Goal: Complete application form: Complete application form

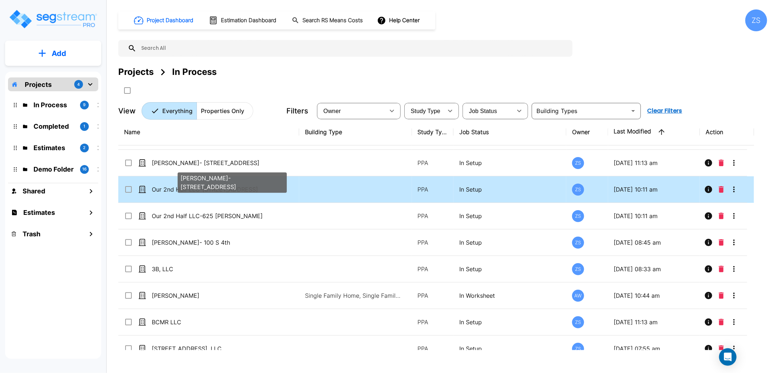
scroll to position [34, 0]
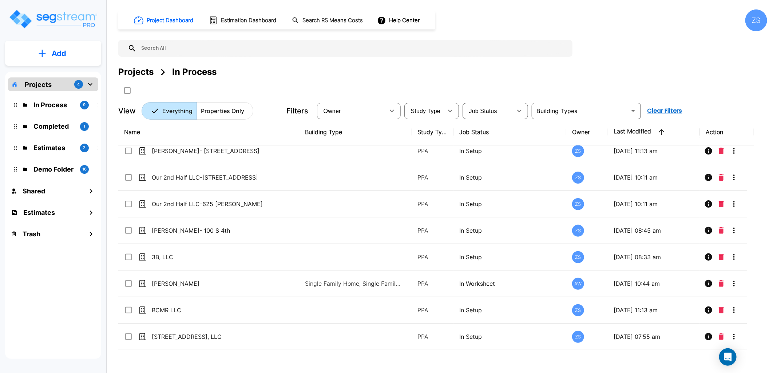
drag, startPoint x: 650, startPoint y: 59, endPoint x: 639, endPoint y: 60, distance: 10.6
click at [650, 59] on div "Project Dashboard Estimation Dashboard Search RS Means Costs Help Center ZS Pro…" at bounding box center [442, 64] width 649 height 110
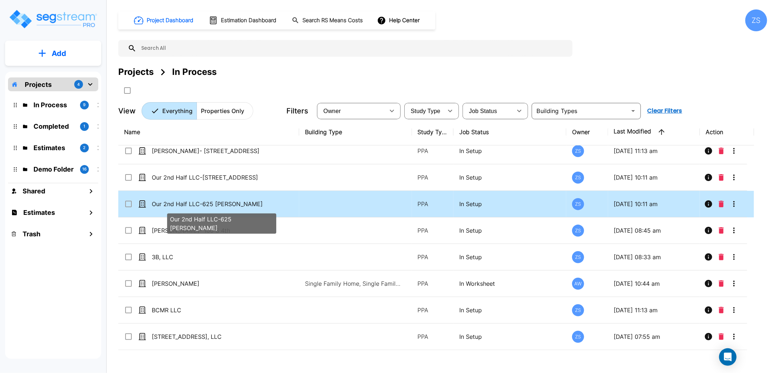
scroll to position [0, 0]
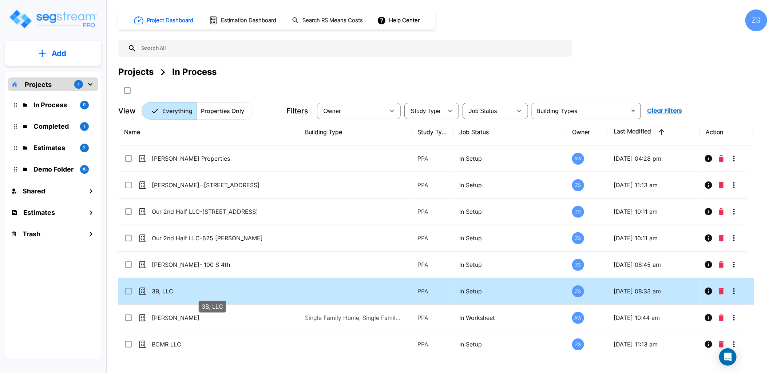
click at [190, 288] on p "3B, LLC" at bounding box center [212, 291] width 121 height 9
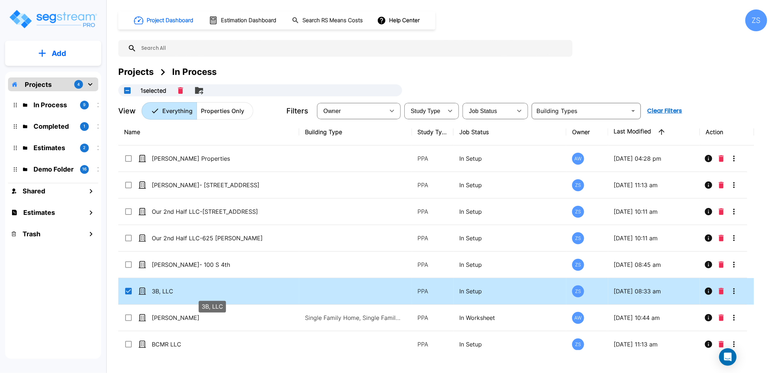
checkbox input "true"
click at [190, 288] on p "3B, LLC" at bounding box center [212, 291] width 121 height 9
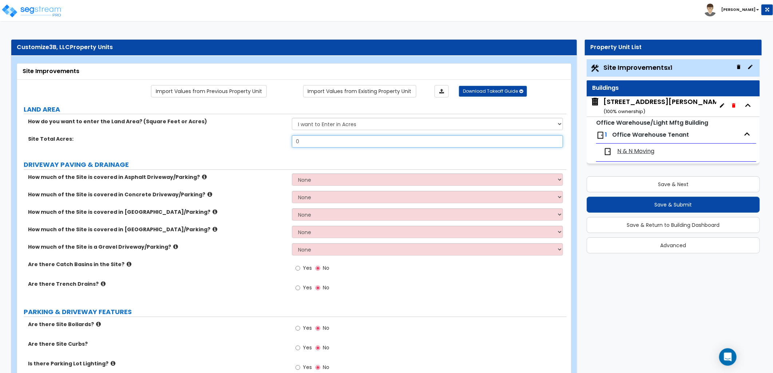
click at [313, 140] on input "0" at bounding box center [427, 141] width 271 height 12
click at [281, 146] on div "Site Total Acres: 0" at bounding box center [291, 143] width 549 height 17
click at [321, 128] on select "I want to Enter in [GEOGRAPHIC_DATA] I want to Enter in Square Feet" at bounding box center [427, 124] width 271 height 12
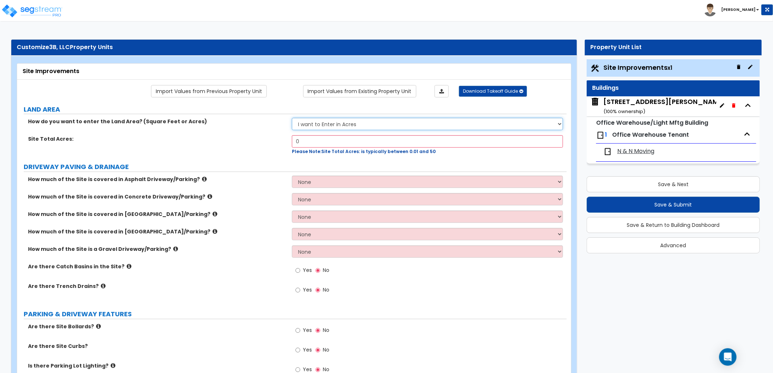
select select "2"
click at [292, 118] on select "I want to Enter in [GEOGRAPHIC_DATA] I want to Enter in Square Feet" at bounding box center [427, 124] width 271 height 12
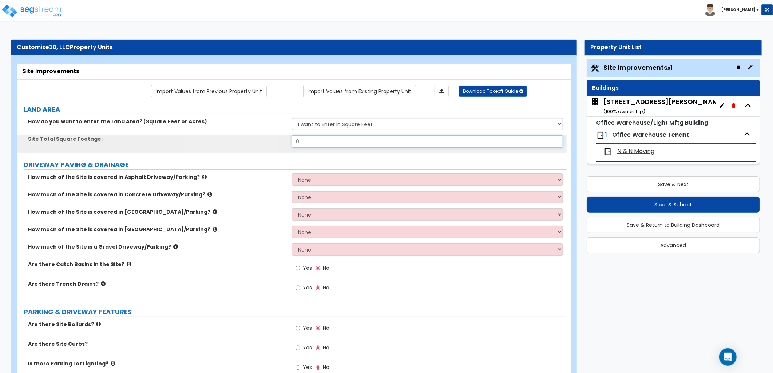
drag, startPoint x: 319, startPoint y: 140, endPoint x: 267, endPoint y: 139, distance: 52.4
click at [267, 139] on div "Site Total Square Footage: 0" at bounding box center [291, 143] width 549 height 17
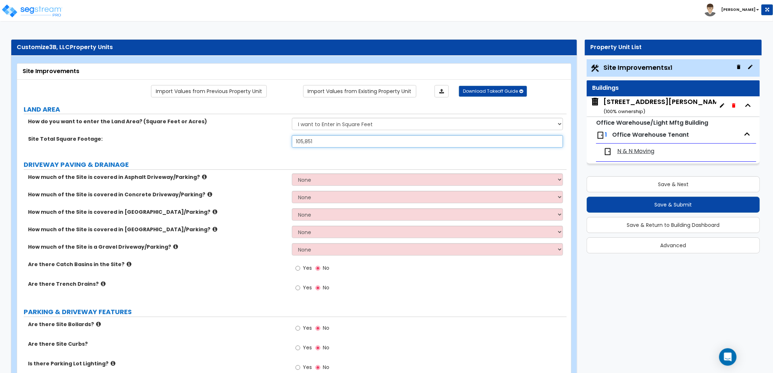
type input "105,851"
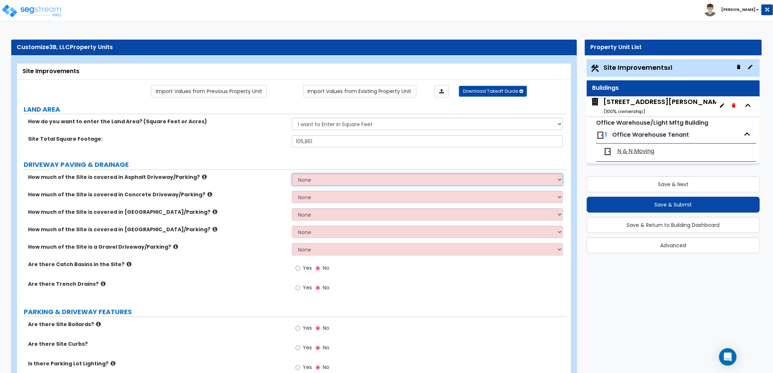
click at [328, 183] on select "None I want to Enter an Approximate Percentage I want to Enter the Square Foota…" at bounding box center [427, 180] width 271 height 12
select select "2"
click at [292, 174] on select "None I want to Enter an Approximate Percentage I want to Enter the Square Foota…" at bounding box center [427, 180] width 271 height 12
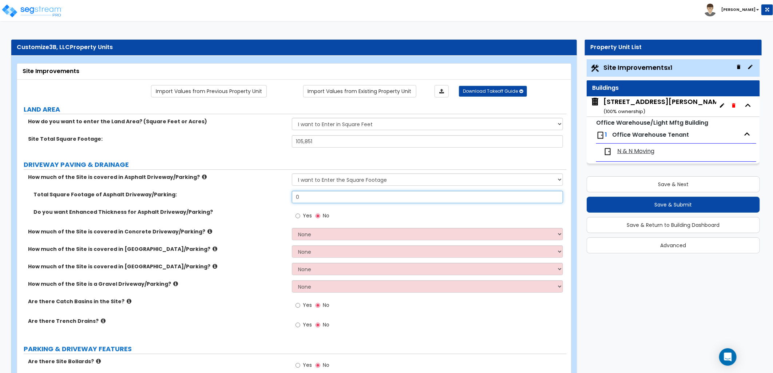
drag, startPoint x: 292, startPoint y: 202, endPoint x: 270, endPoint y: 204, distance: 22.4
click at [270, 204] on div "Total Square Footage of Asphalt Driveway/Parking: 0" at bounding box center [291, 199] width 549 height 17
type input "22,520"
click at [272, 224] on div "Do you want Enhanced Thickness for Asphalt Driveway/Parking? Yes No" at bounding box center [291, 218] width 549 height 20
click at [312, 235] on select "None I want to Enter an Approximate Percentage I want to Enter the Square Foota…" at bounding box center [427, 234] width 271 height 12
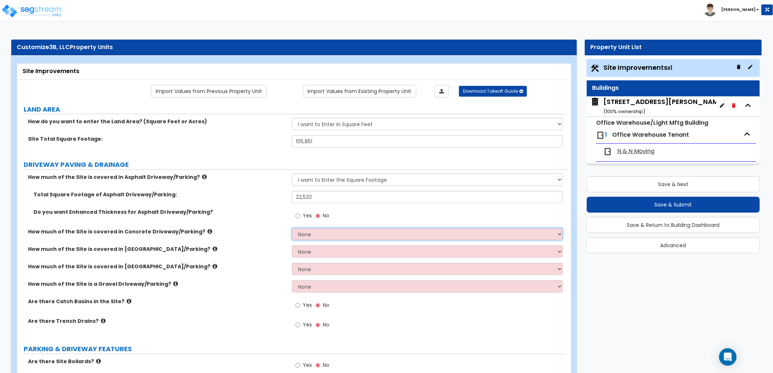
select select "2"
click at [292, 228] on select "None I want to Enter an Approximate Percentage I want to Enter the Square Foota…" at bounding box center [427, 234] width 271 height 12
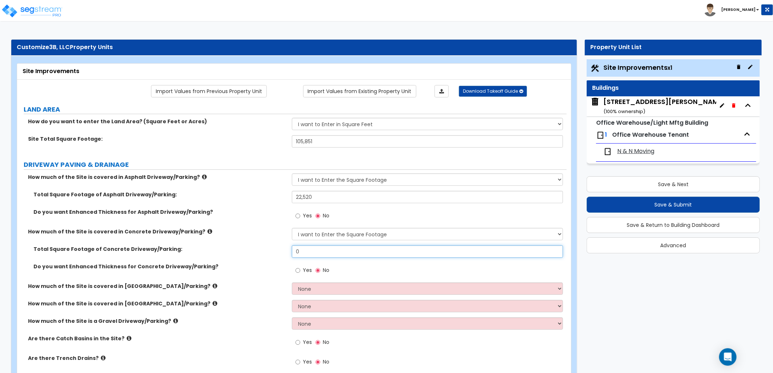
drag, startPoint x: 321, startPoint y: 251, endPoint x: 272, endPoint y: 254, distance: 48.8
click at [272, 254] on div "Total Square Footage of Concrete Driveway/Parking: 0" at bounding box center [291, 254] width 549 height 17
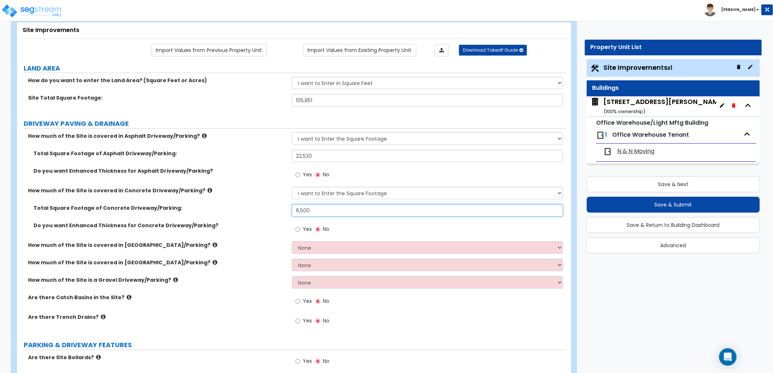
scroll to position [121, 0]
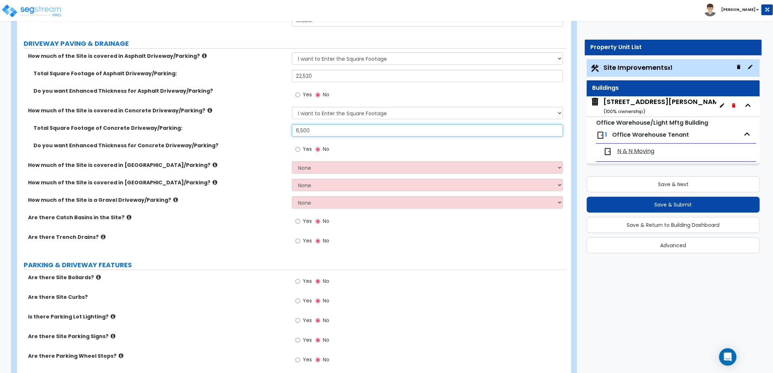
type input "6,500"
click at [127, 217] on icon at bounding box center [129, 217] width 5 height 5
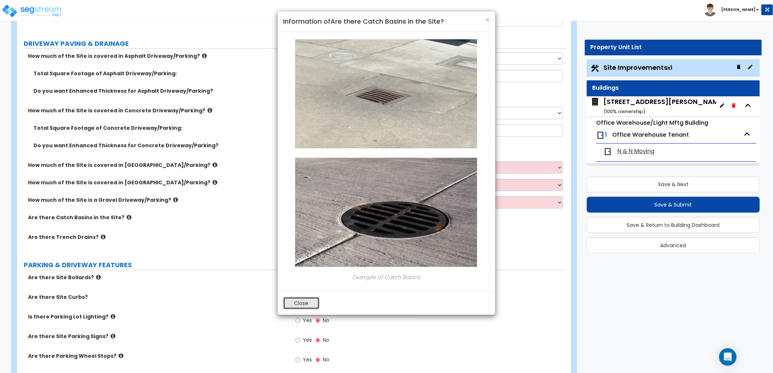
drag, startPoint x: 308, startPoint y: 307, endPoint x: 317, endPoint y: 289, distance: 19.7
click at [309, 301] on button "Close" at bounding box center [301, 303] width 36 height 12
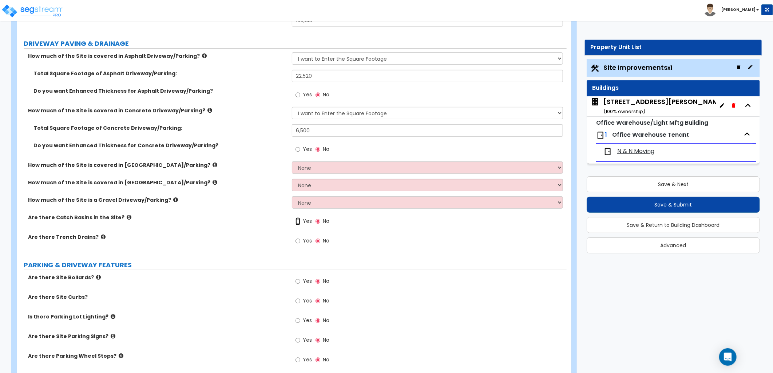
click at [299, 223] on input "Yes" at bounding box center [297, 222] width 5 height 8
radio input "true"
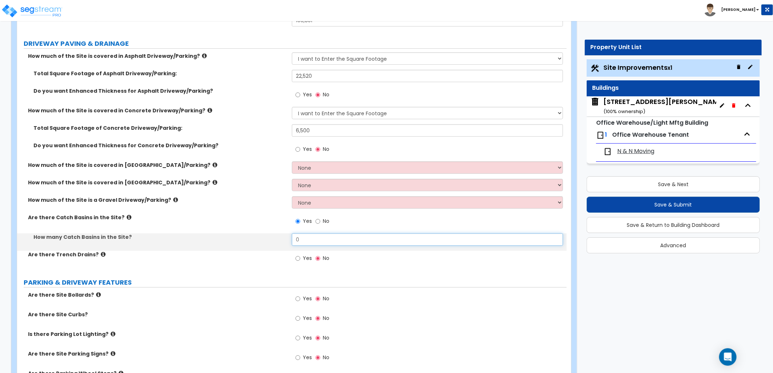
click at [256, 238] on div "How many Catch Basins in the Site? 0" at bounding box center [291, 242] width 549 height 17
type input "2"
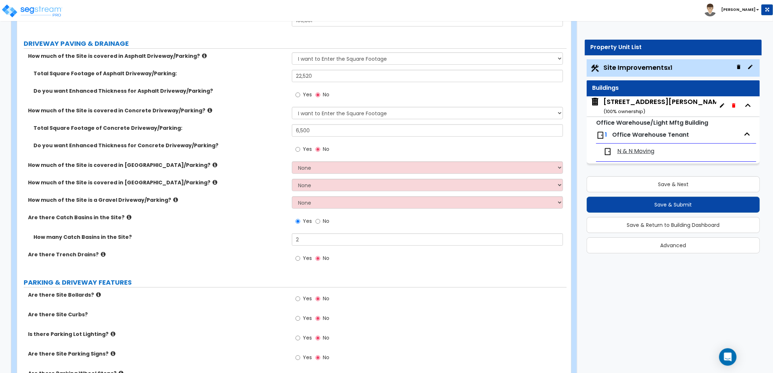
click at [101, 255] on icon at bounding box center [103, 254] width 5 height 5
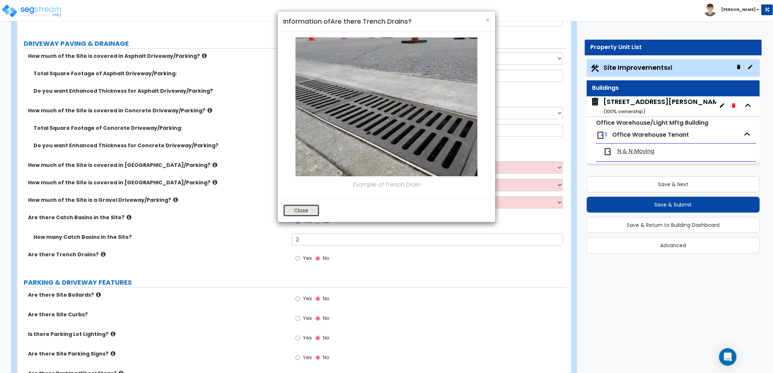
click at [311, 213] on button "Close" at bounding box center [301, 210] width 36 height 12
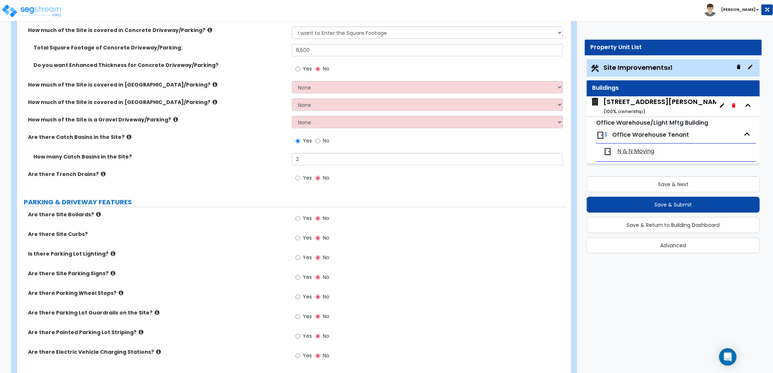
scroll to position [202, 0]
click at [96, 215] on icon at bounding box center [98, 213] width 5 height 5
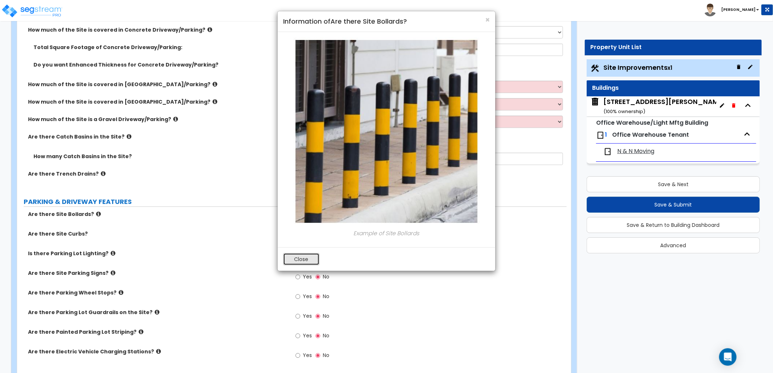
click at [303, 260] on button "Close" at bounding box center [301, 259] width 36 height 12
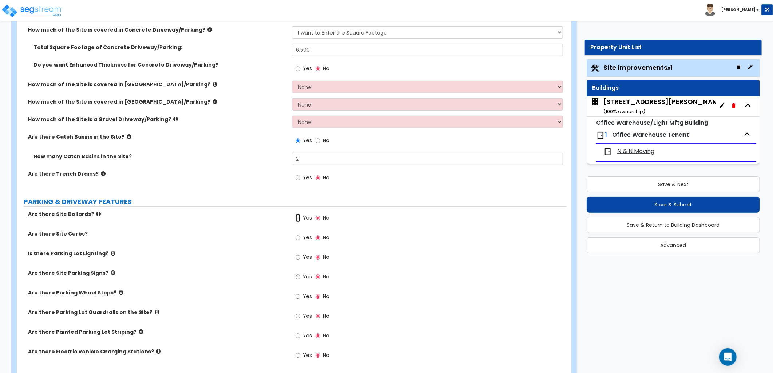
drag, startPoint x: 298, startPoint y: 217, endPoint x: 302, endPoint y: 217, distance: 4.4
click at [298, 217] on input "Yes" at bounding box center [297, 218] width 5 height 8
radio input "true"
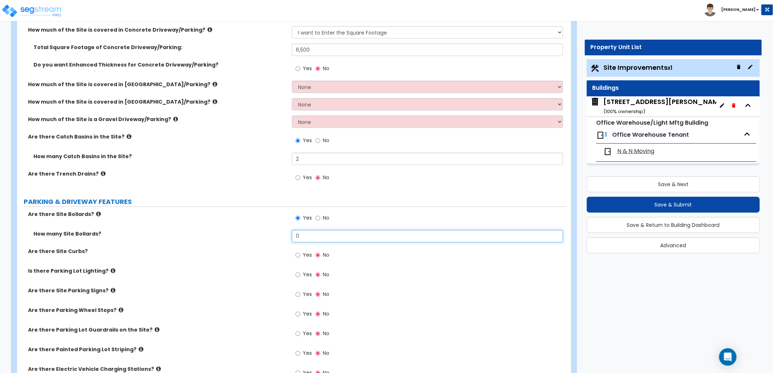
drag, startPoint x: 301, startPoint y: 239, endPoint x: 274, endPoint y: 237, distance: 26.7
click at [275, 237] on div "How many Site Bollards? 0" at bounding box center [291, 238] width 549 height 17
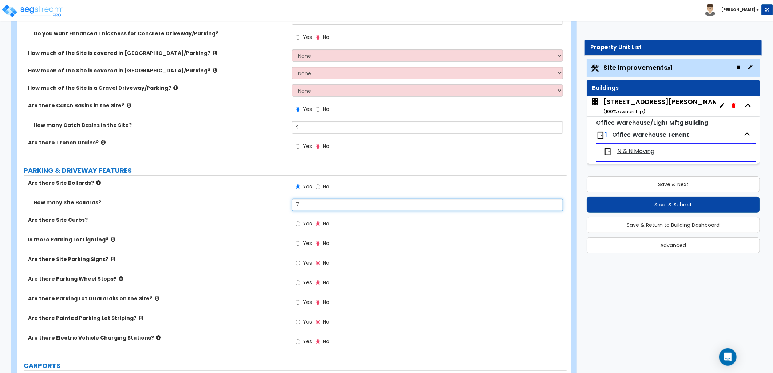
scroll to position [242, 0]
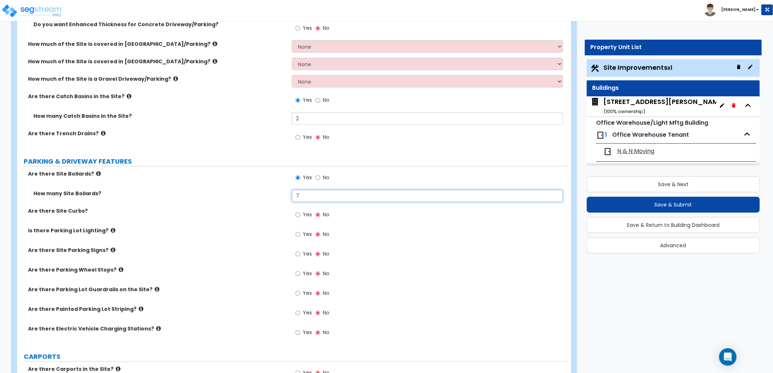
type input "7"
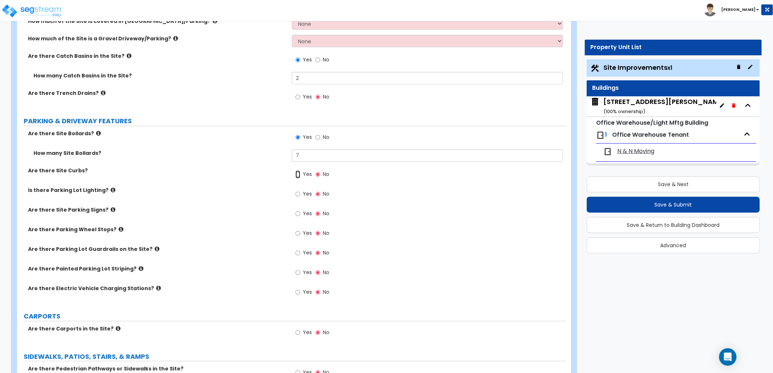
click at [297, 175] on input "Yes" at bounding box center [297, 175] width 5 height 8
radio input "true"
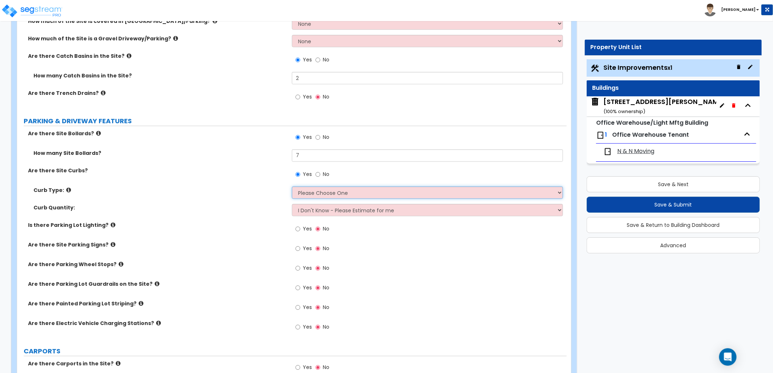
click at [326, 190] on select "Please Choose One Curb (Only) Curb & Gutter Asphalt Berm" at bounding box center [427, 193] width 271 height 12
click at [347, 180] on div "Yes No" at bounding box center [429, 177] width 275 height 20
click at [339, 190] on select "Please Choose One Curb (Only) Curb & Gutter Asphalt Berm" at bounding box center [427, 193] width 271 height 12
select select "1"
click at [292, 187] on select "Please Choose One Curb (Only) Curb & Gutter Asphalt Berm" at bounding box center [427, 193] width 271 height 12
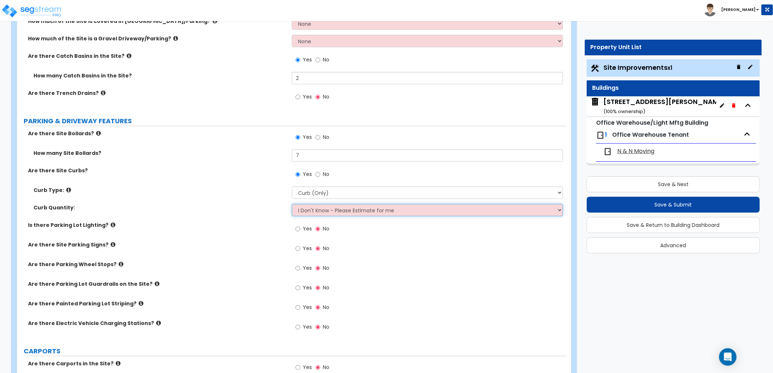
click at [329, 212] on select "I Don't Know - Please Estimate for me I want to Enter the Linear Footage" at bounding box center [427, 210] width 271 height 12
click at [292, 204] on select "I Don't Know - Please Estimate for me I want to Enter the Linear Footage" at bounding box center [427, 210] width 271 height 12
drag, startPoint x: 309, startPoint y: 210, endPoint x: 309, endPoint y: 214, distance: 3.7
click at [309, 212] on select "I Don't Know - Please Estimate for me I want to Enter the Linear Footage" at bounding box center [427, 210] width 271 height 12
select select "1"
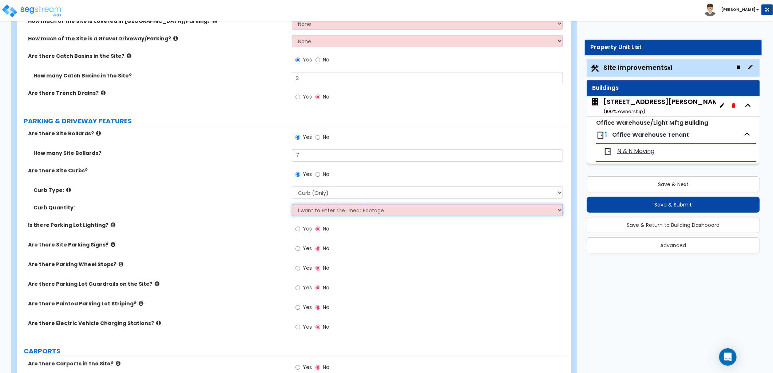
click at [292, 204] on select "I Don't Know - Please Estimate for me I want to Enter the Linear Footage" at bounding box center [427, 210] width 271 height 12
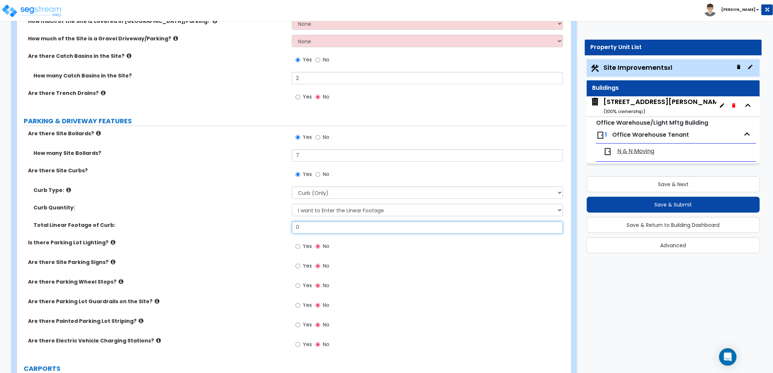
drag, startPoint x: 290, startPoint y: 230, endPoint x: 285, endPoint y: 232, distance: 5.5
click at [281, 230] on div "Total Linear Footage of Curb: 0" at bounding box center [291, 230] width 549 height 17
type input "100"
drag, startPoint x: 238, startPoint y: 282, endPoint x: 207, endPoint y: 272, distance: 32.1
click at [237, 282] on label "Are there Parking Wheel Stops?" at bounding box center [157, 281] width 258 height 7
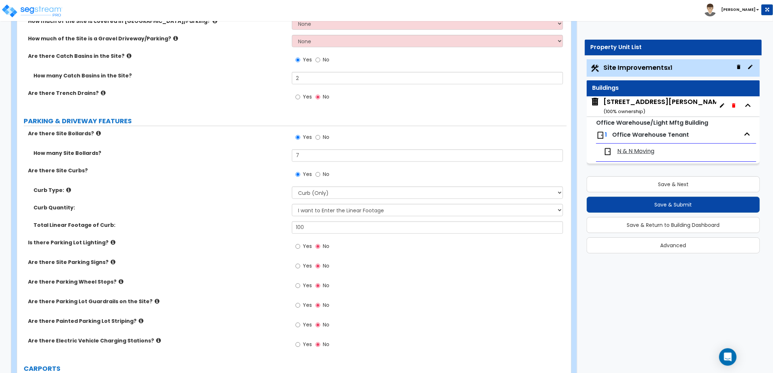
click at [104, 261] on label "Are there Site Parking Signs?" at bounding box center [157, 262] width 258 height 7
click at [111, 260] on icon at bounding box center [113, 261] width 5 height 5
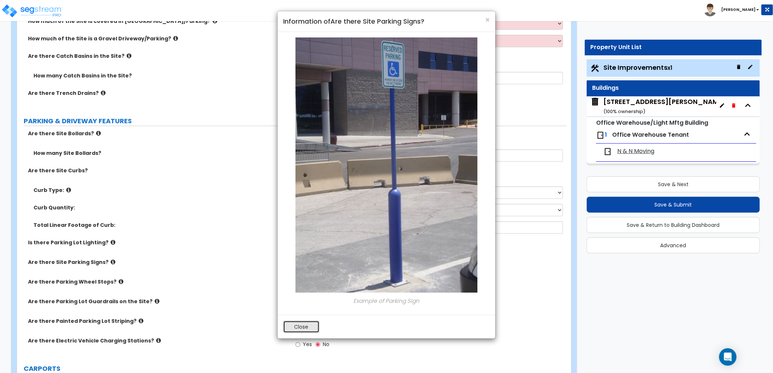
click at [291, 329] on button "Close" at bounding box center [301, 327] width 36 height 12
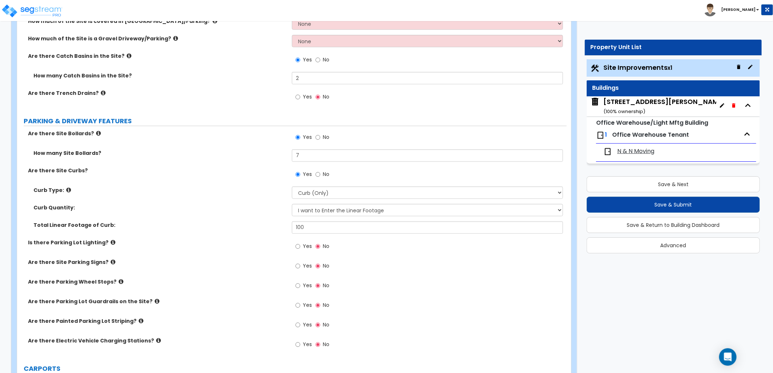
click at [119, 281] on icon at bounding box center [121, 281] width 5 height 5
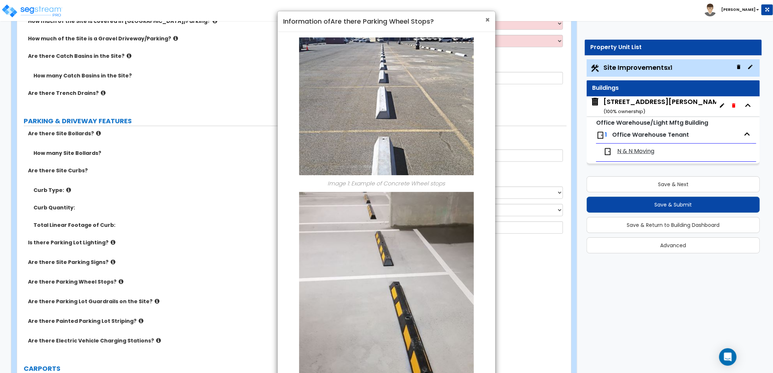
click at [485, 22] on span "×" at bounding box center [487, 20] width 5 height 11
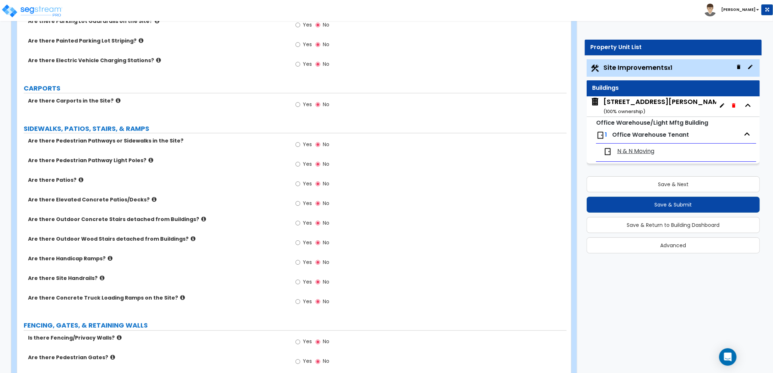
scroll to position [566, 0]
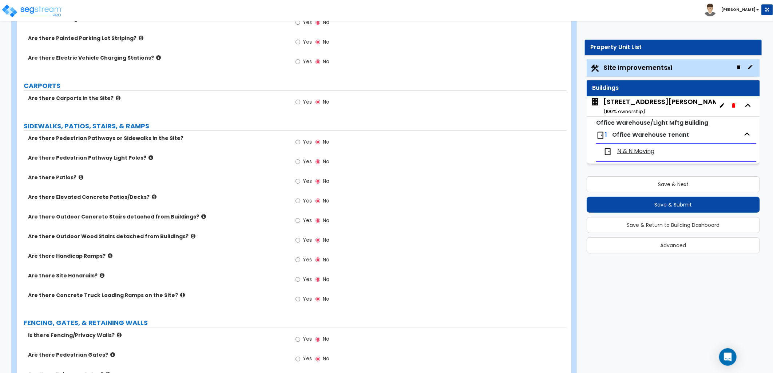
click at [148, 158] on icon at bounding box center [150, 157] width 5 height 5
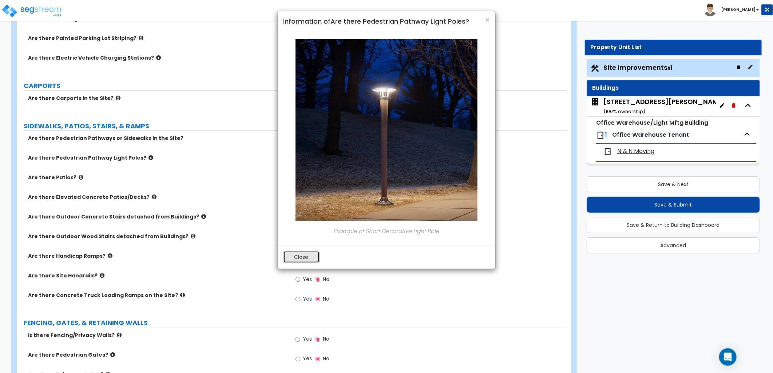
click at [293, 260] on button "Close" at bounding box center [301, 257] width 36 height 12
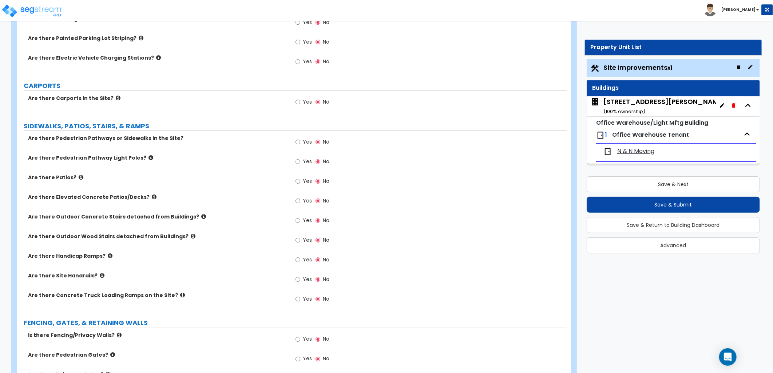
click at [79, 178] on icon at bounding box center [81, 177] width 5 height 5
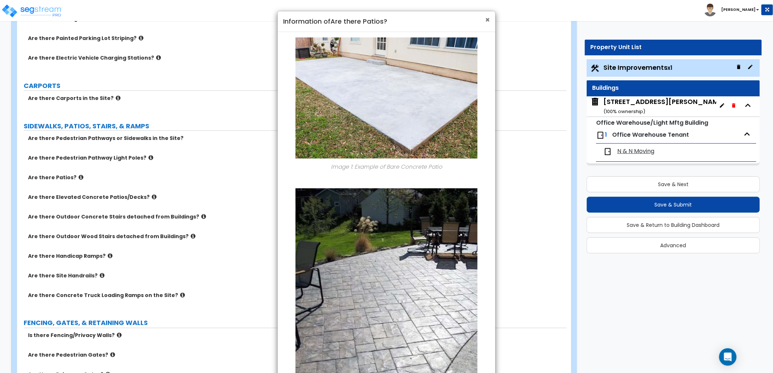
drag, startPoint x: 489, startPoint y: 21, endPoint x: 472, endPoint y: 36, distance: 21.9
click at [488, 23] on span "×" at bounding box center [487, 20] width 5 height 11
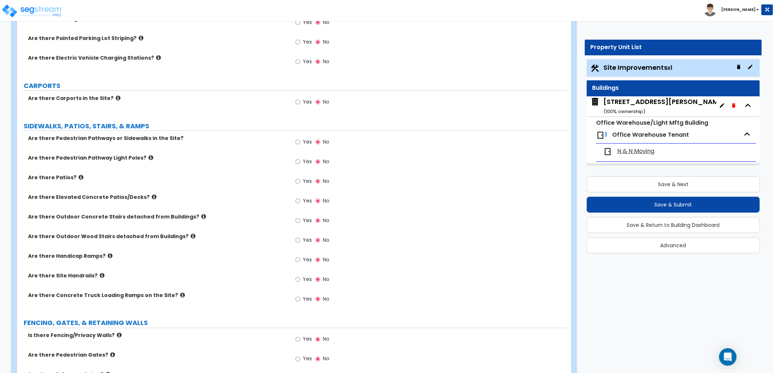
scroll to position [606, 0]
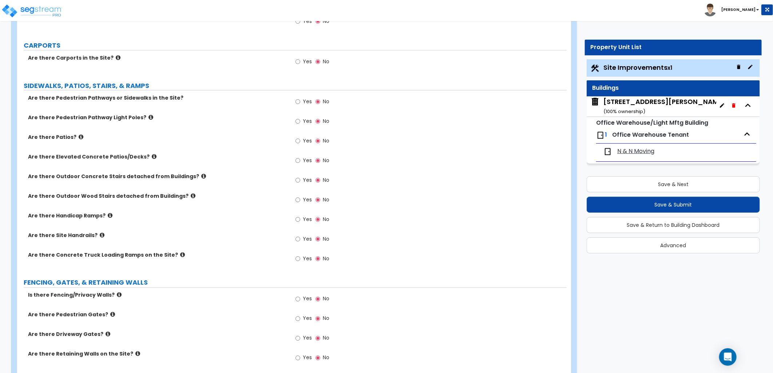
click at [180, 254] on icon at bounding box center [182, 254] width 5 height 5
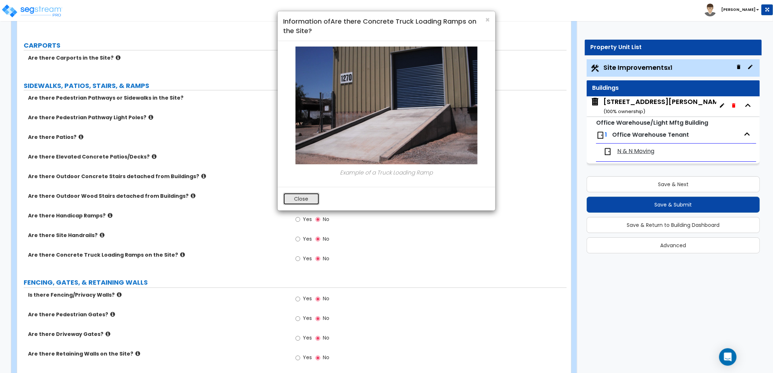
click at [314, 201] on button "Close" at bounding box center [301, 199] width 36 height 12
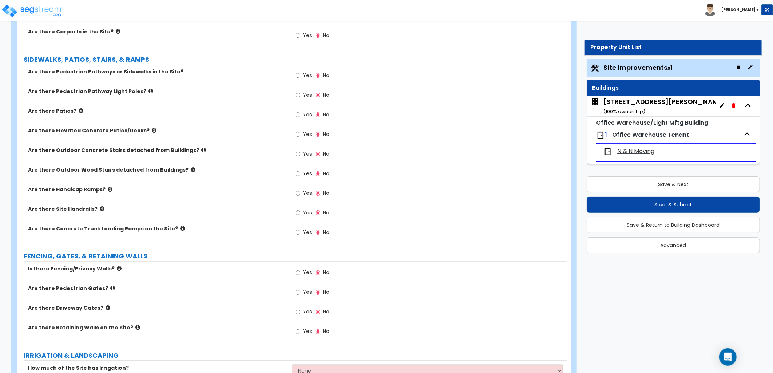
scroll to position [647, 0]
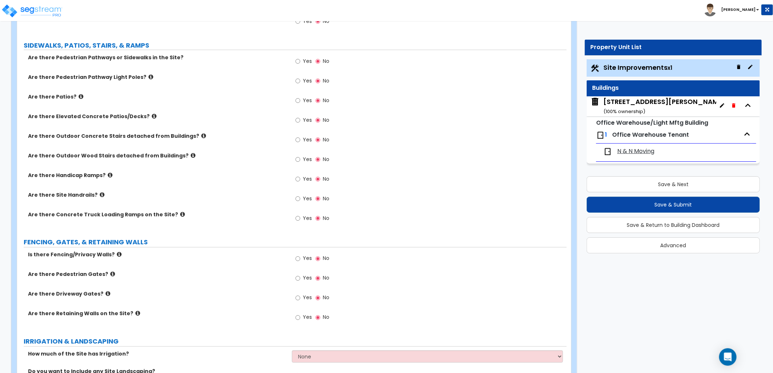
click at [117, 255] on icon at bounding box center [119, 254] width 5 height 5
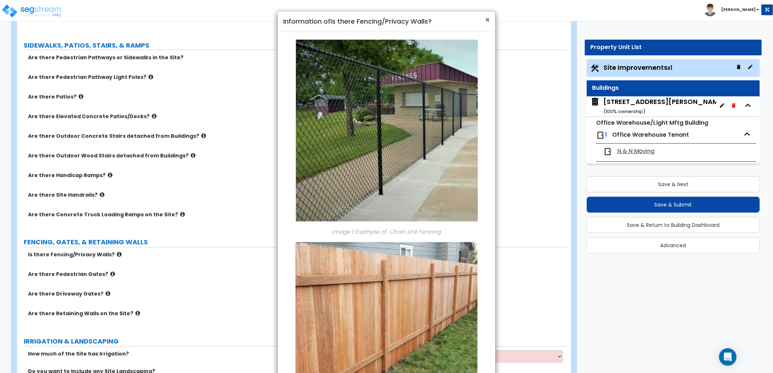
click at [488, 22] on span "×" at bounding box center [487, 20] width 5 height 11
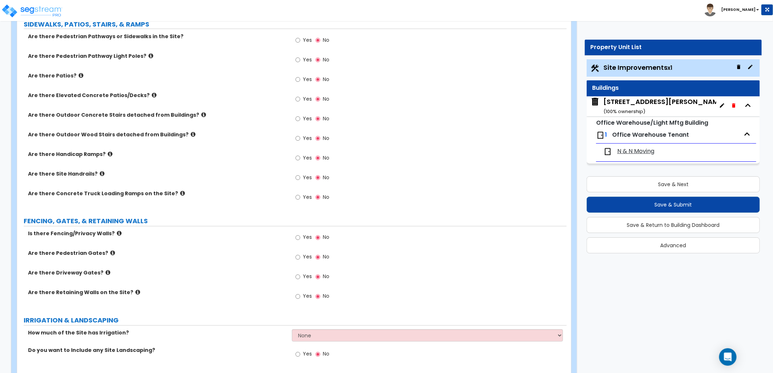
scroll to position [687, 0]
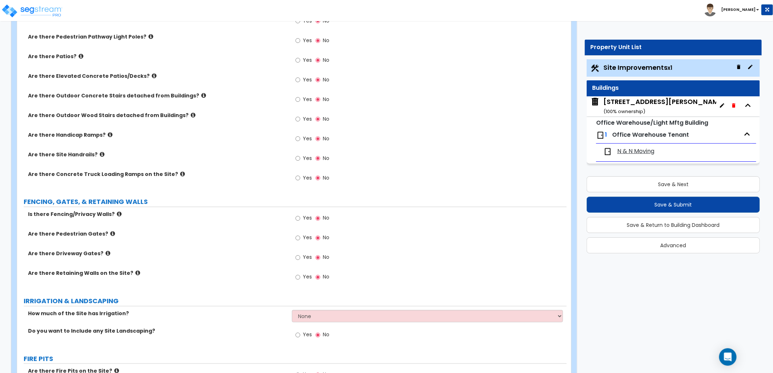
click at [110, 234] on icon at bounding box center [112, 233] width 5 height 5
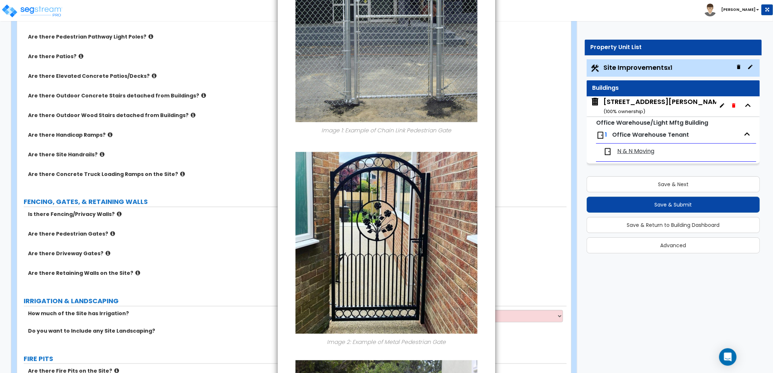
scroll to position [0, 0]
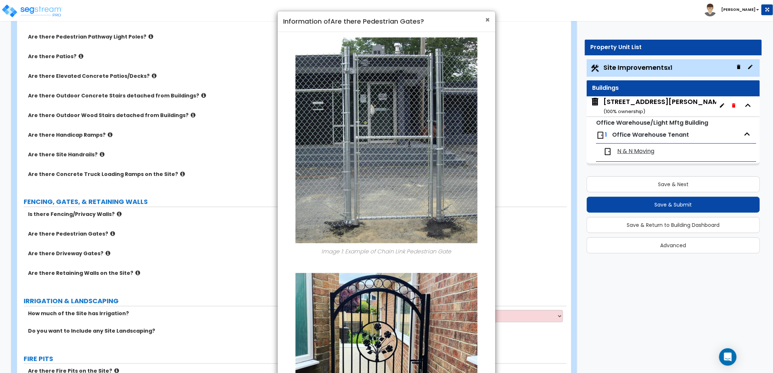
drag, startPoint x: 486, startPoint y: 18, endPoint x: 398, endPoint y: 75, distance: 104.8
click at [485, 19] on span "×" at bounding box center [487, 20] width 5 height 11
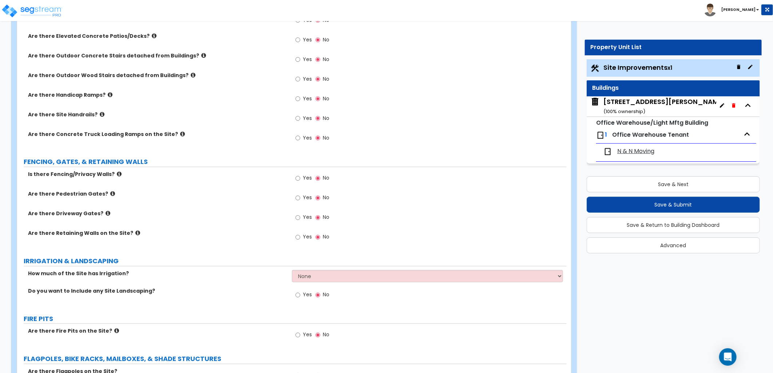
scroll to position [728, 0]
click at [297, 236] on input "Yes" at bounding box center [297, 237] width 5 height 8
radio input "true"
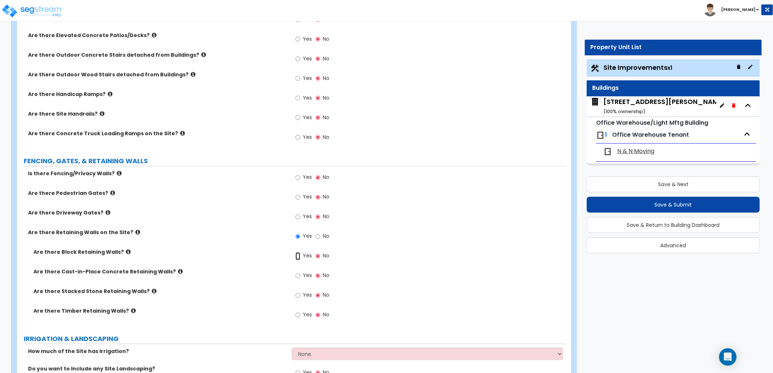
click at [298, 257] on input "Yes" at bounding box center [297, 257] width 5 height 8
radio input "true"
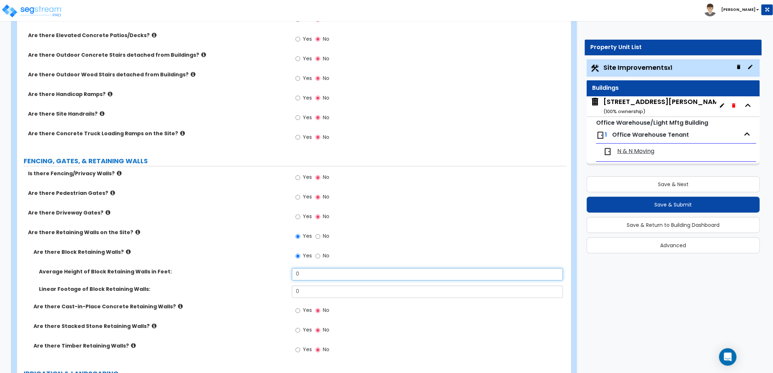
drag, startPoint x: 303, startPoint y: 279, endPoint x: 282, endPoint y: 281, distance: 21.5
click at [282, 281] on div "Average Height of Block Retaining Walls in Feet: 0" at bounding box center [291, 277] width 549 height 17
type input "2"
